Goal: Information Seeking & Learning: Learn about a topic

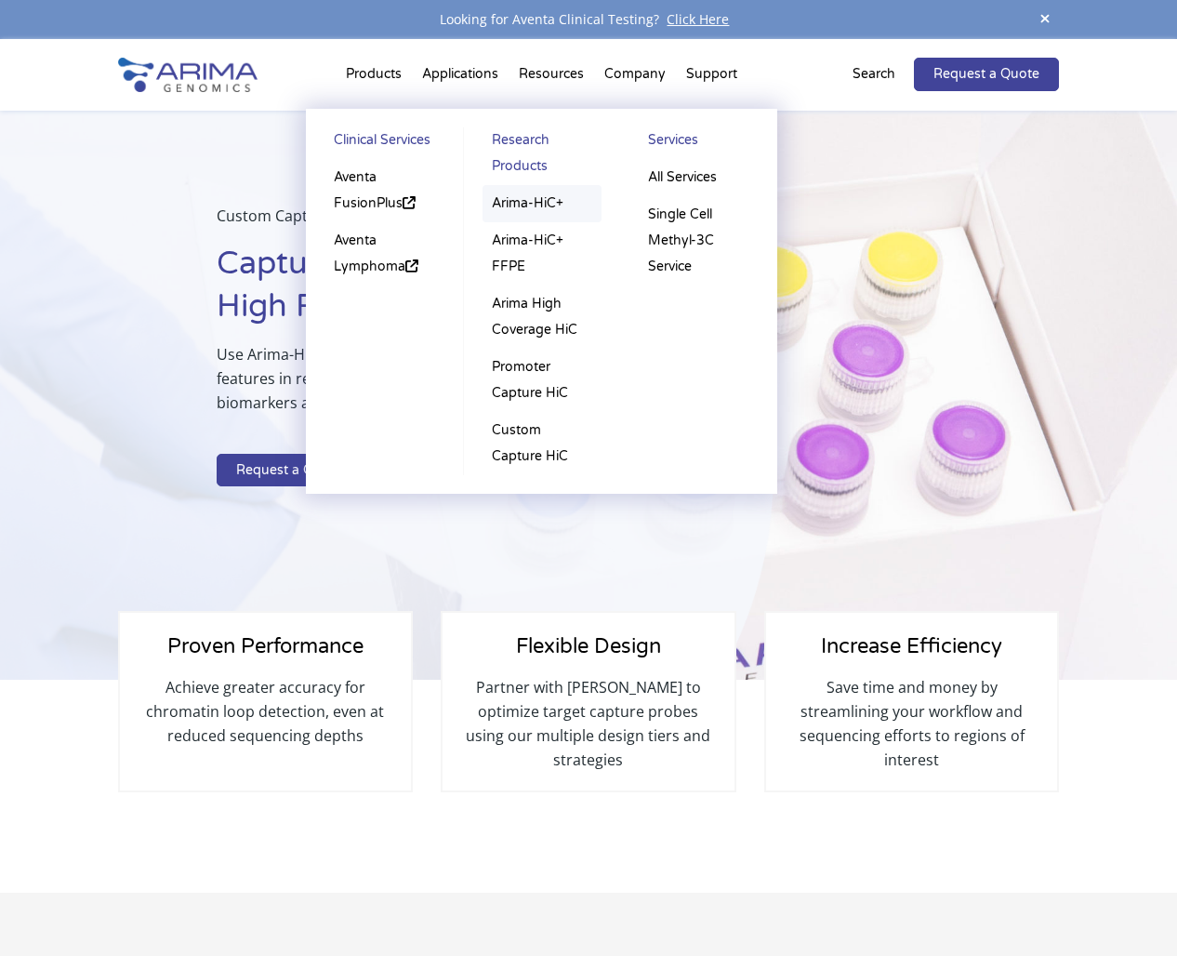
click at [548, 203] on link "Arima-HiC+" at bounding box center [541, 203] width 119 height 37
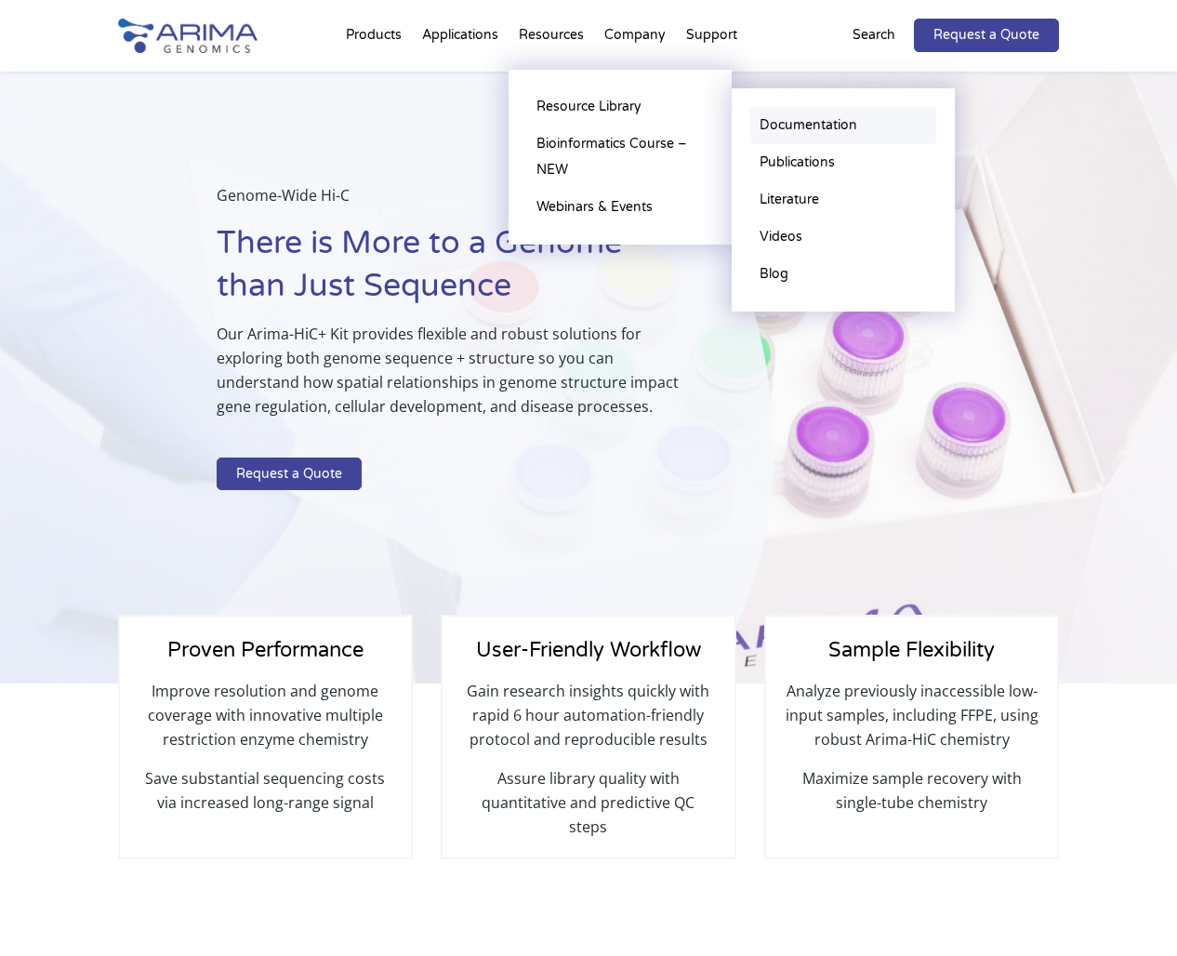
click at [778, 129] on link "Documentation" at bounding box center [843, 125] width 186 height 37
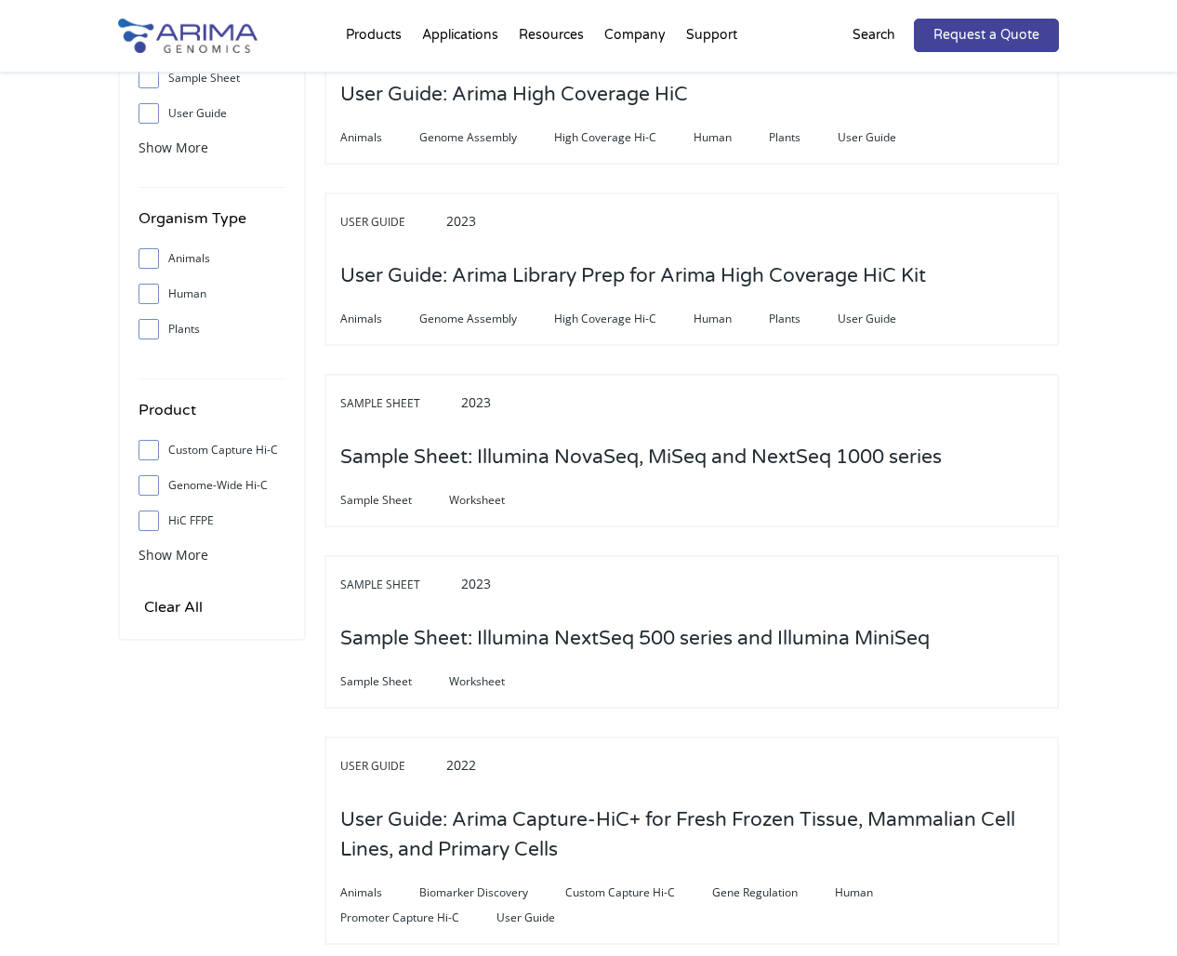
scroll to position [450, 0]
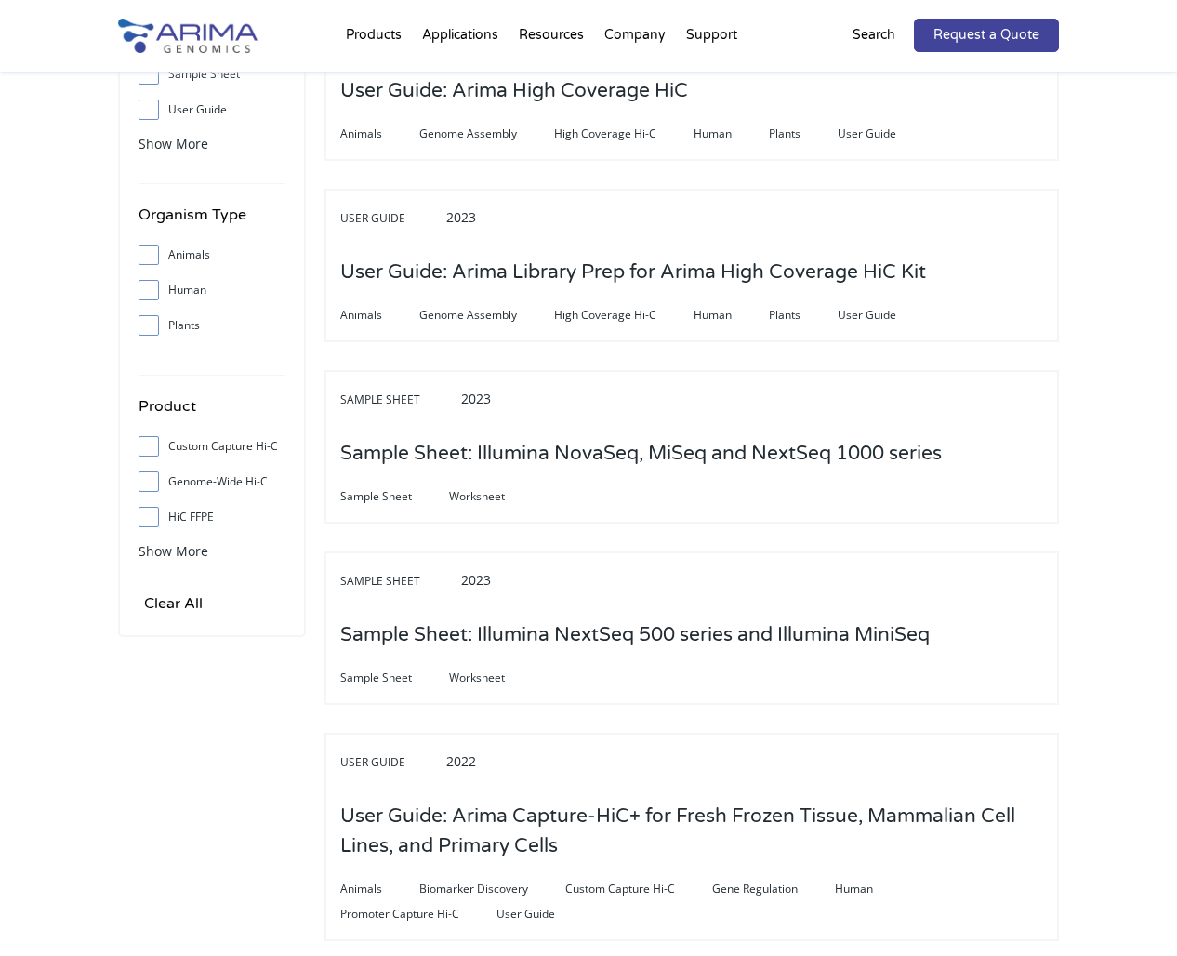
click at [151, 438] on span at bounding box center [153, 446] width 30 height 20
click at [151, 440] on input "Custom Capture Hi-C" at bounding box center [148, 446] width 12 height 12
checkbox input "true"
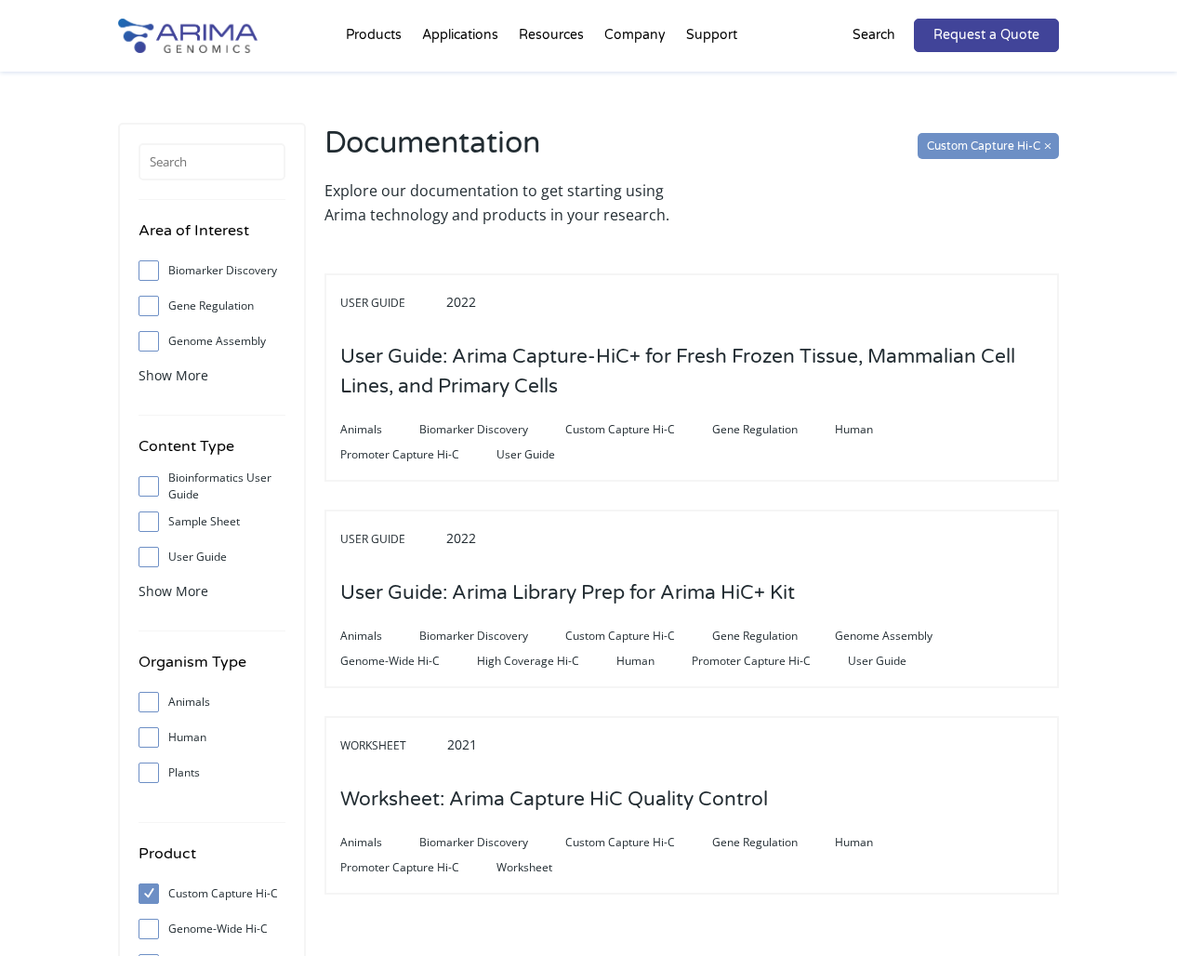
scroll to position [0, 0]
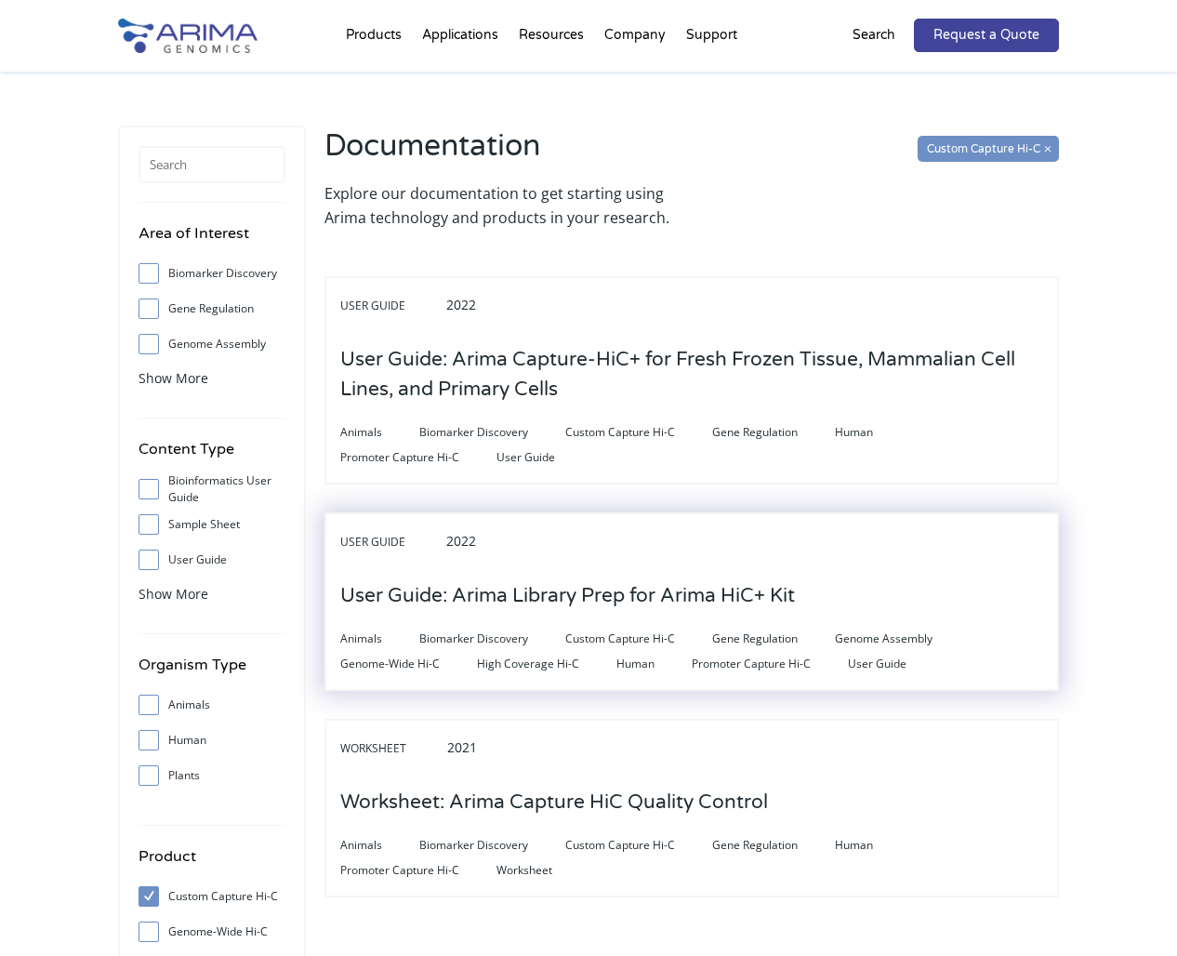
click at [697, 596] on h3 "User Guide: Arima Library Prep for Arima HiC+ Kit" at bounding box center [567, 596] width 455 height 58
